Goal: Information Seeking & Learning: Learn about a topic

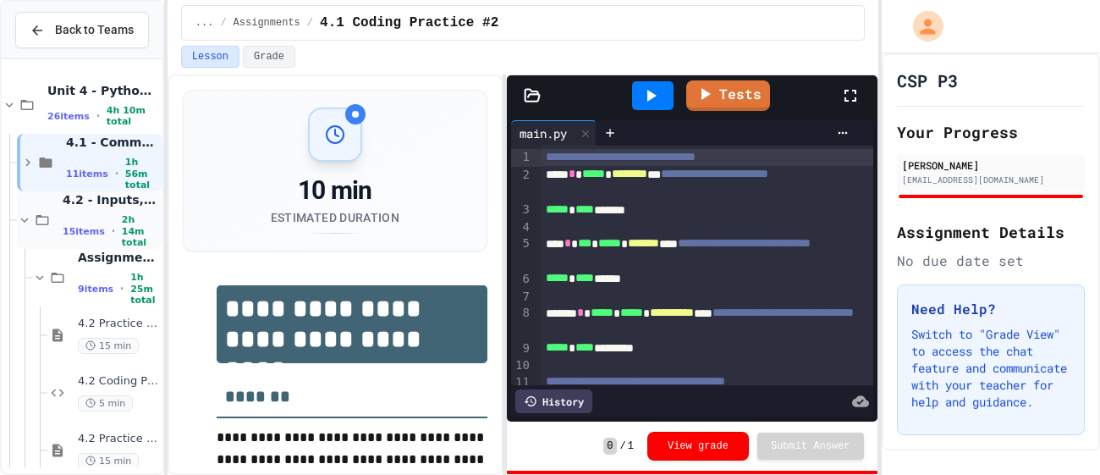
click at [27, 226] on icon at bounding box center [24, 219] width 15 height 15
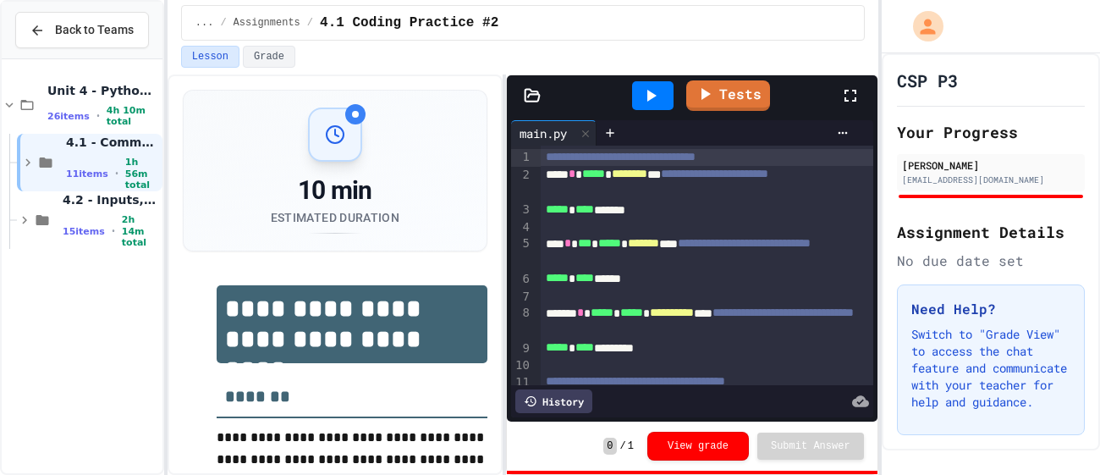
click at [27, 226] on icon at bounding box center [24, 219] width 15 height 15
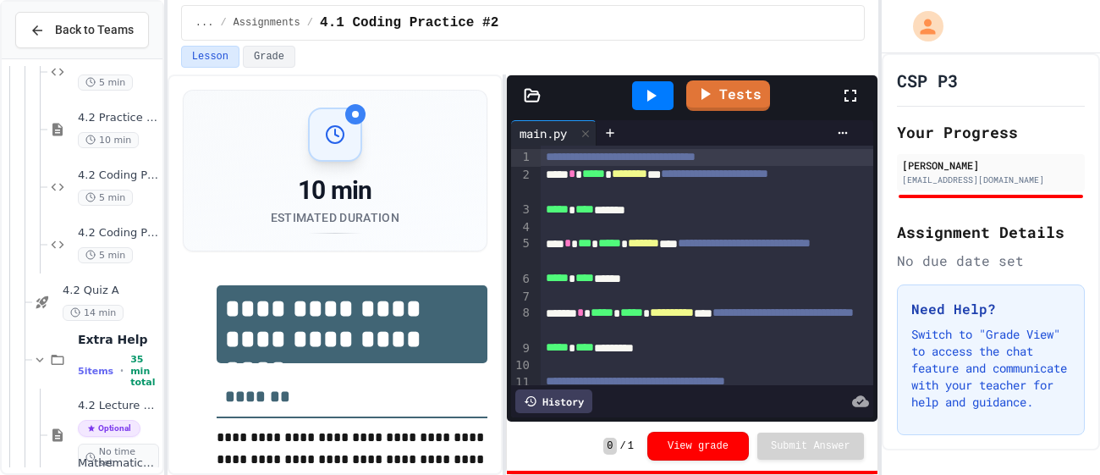
scroll to position [561, 0]
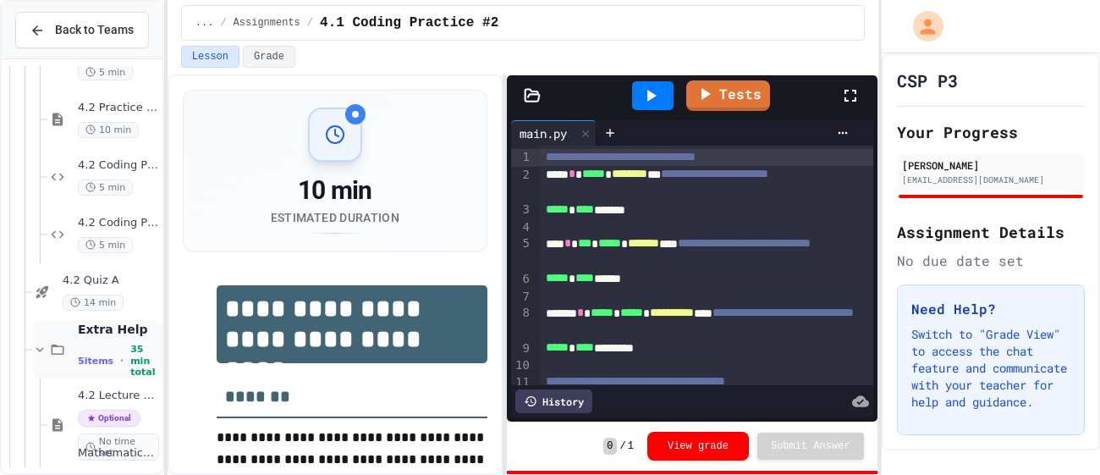
click at [38, 349] on icon at bounding box center [40, 349] width 8 height 5
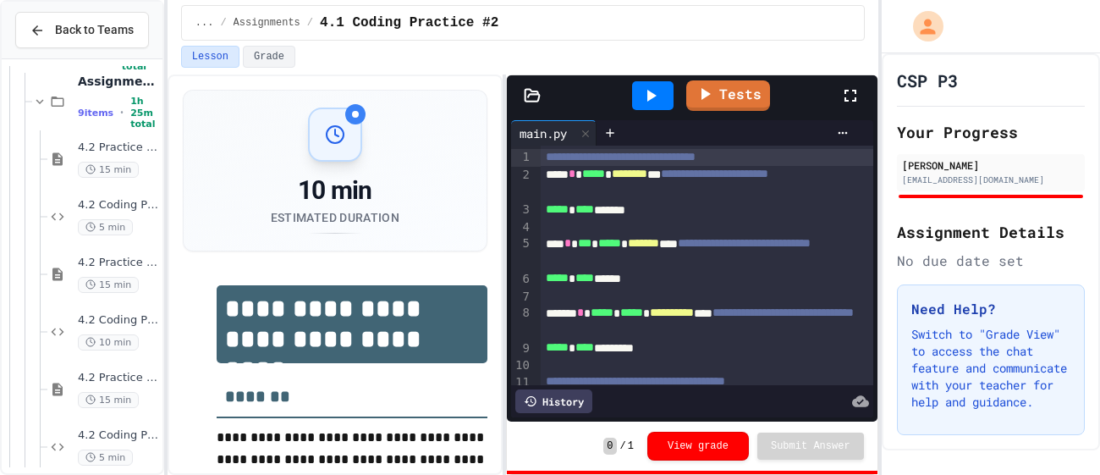
scroll to position [174, 0]
click at [114, 271] on div "4.2 Practice #2 15 min" at bounding box center [118, 275] width 81 height 37
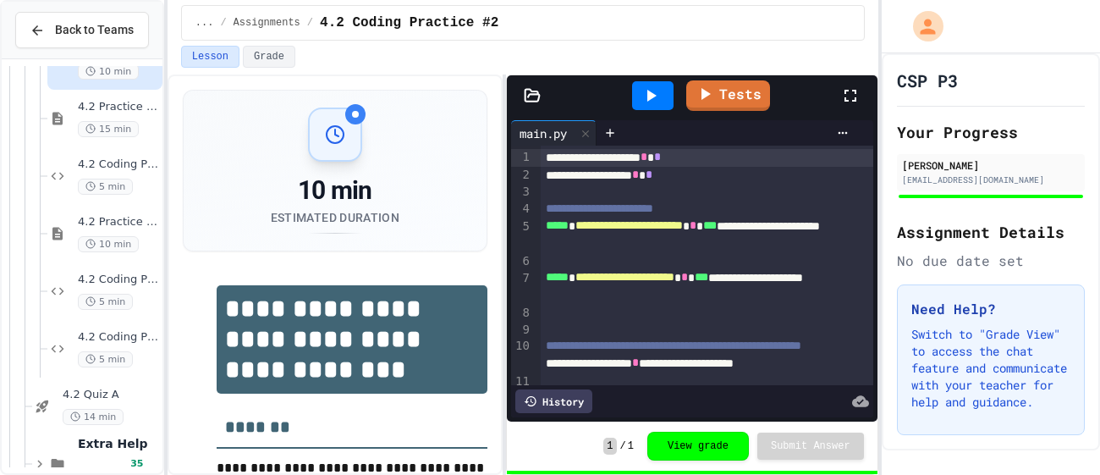
scroll to position [482, 0]
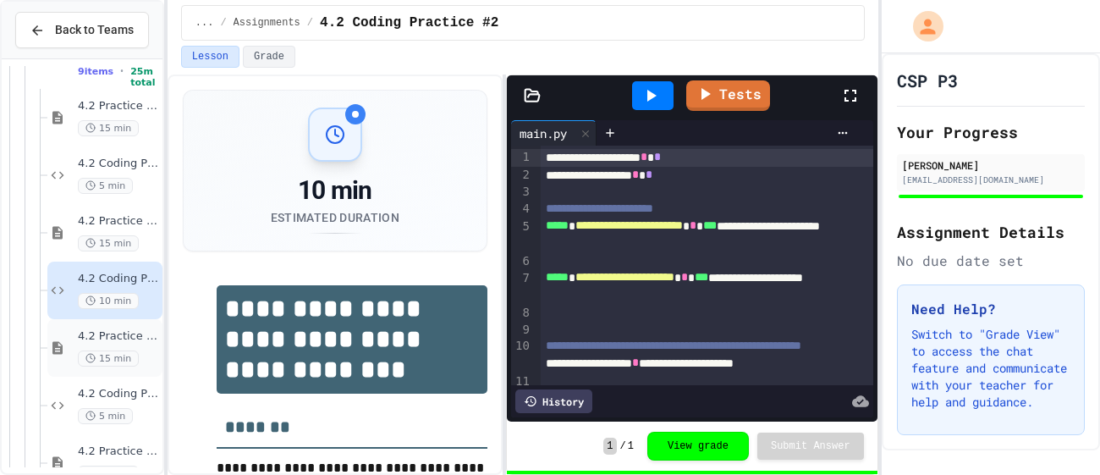
click at [104, 338] on span "4.2 Practice #3" at bounding box center [118, 336] width 81 height 14
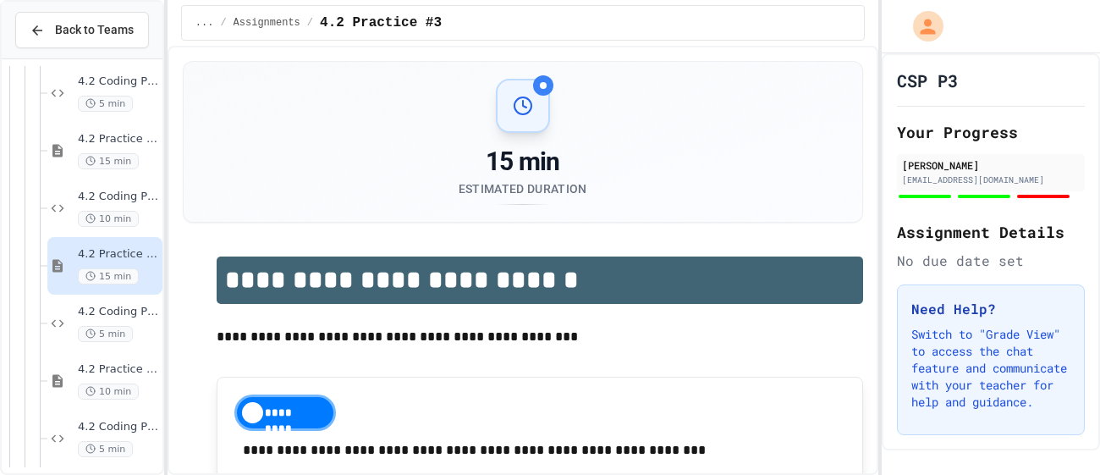
scroll to position [300, 0]
click at [96, 309] on span "4.2 Coding Practice #3" at bounding box center [118, 311] width 81 height 14
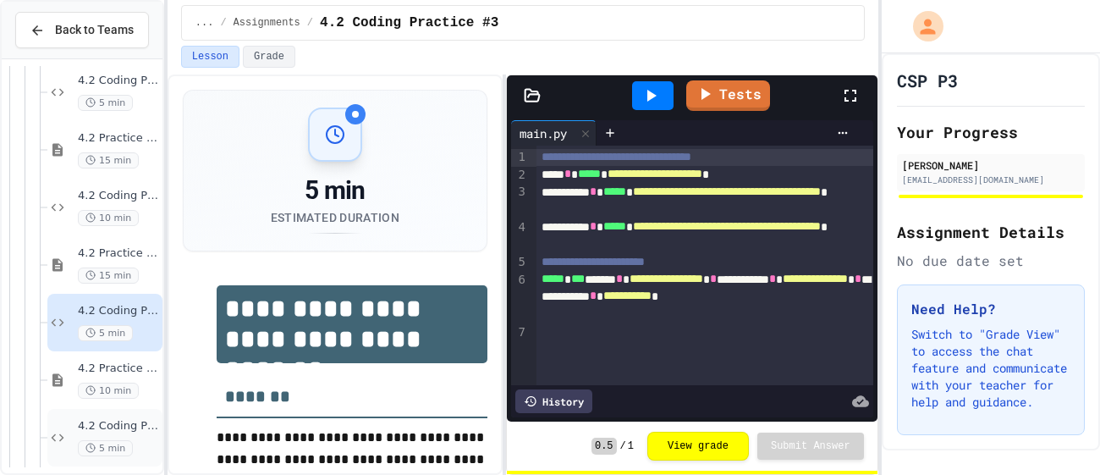
click at [137, 440] on div "5 min" at bounding box center [118, 448] width 81 height 16
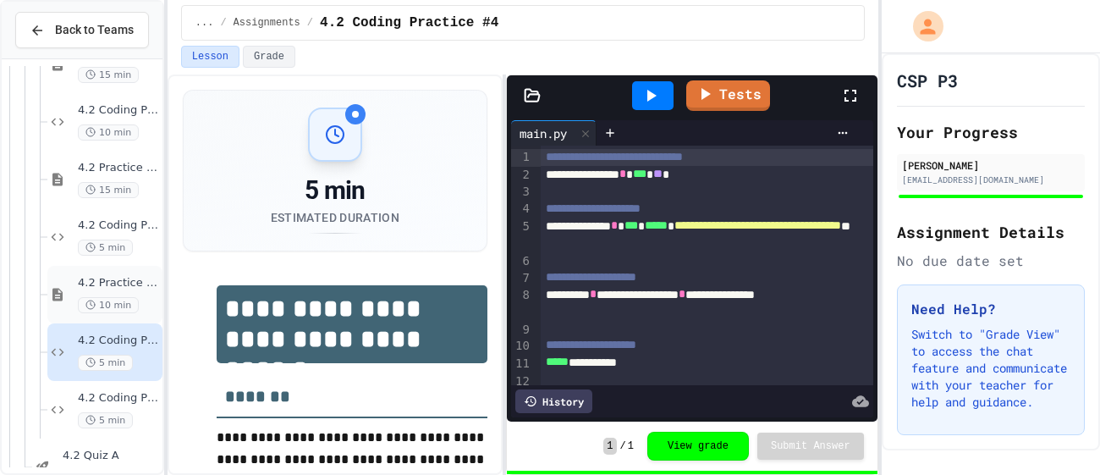
scroll to position [405, 0]
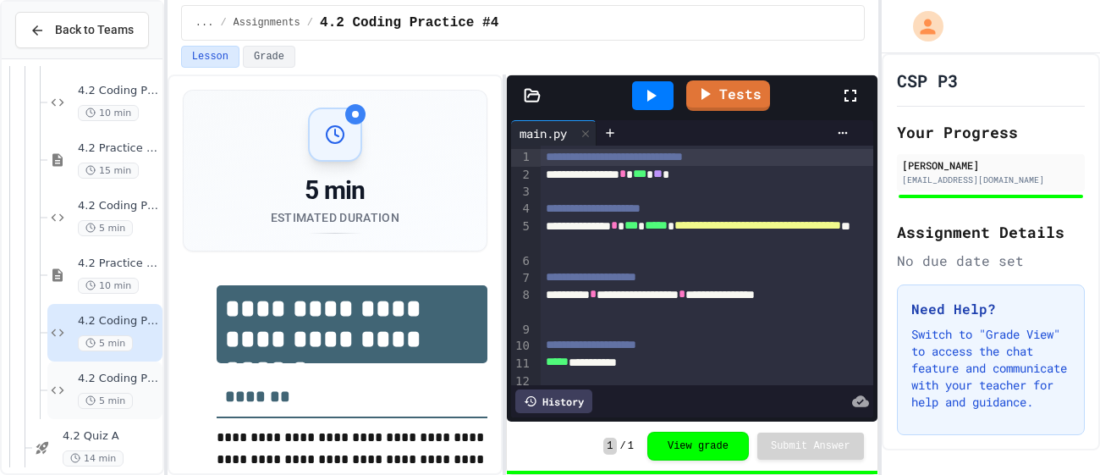
click at [130, 384] on span "4.2 Coding Practice #5" at bounding box center [118, 378] width 81 height 14
